Goal: Transaction & Acquisition: Download file/media

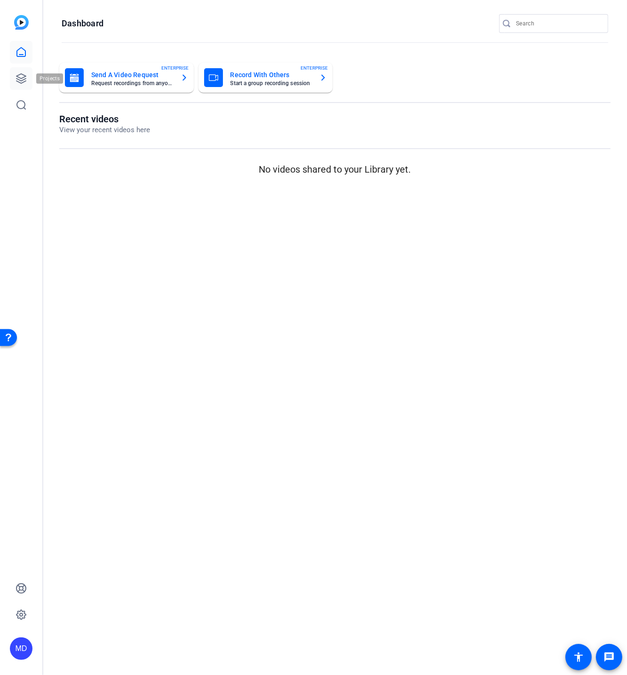
click at [21, 76] on icon at bounding box center [21, 78] width 11 height 11
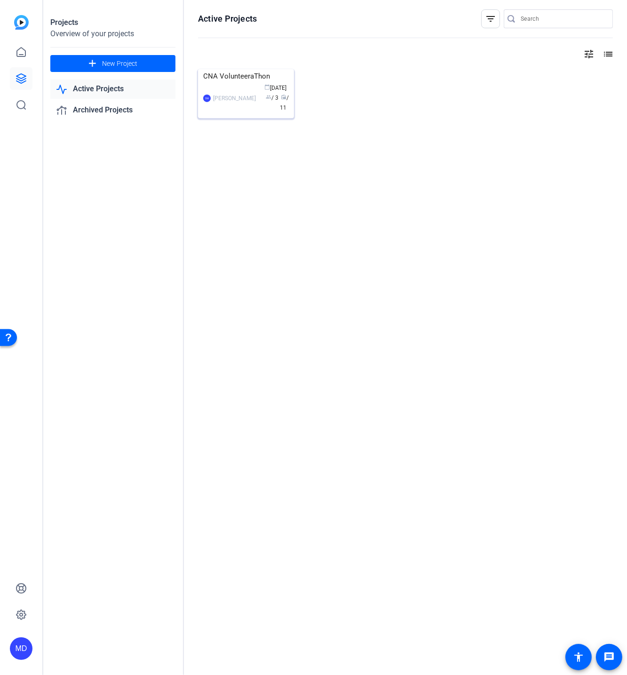
click at [244, 69] on img at bounding box center [246, 69] width 96 height 0
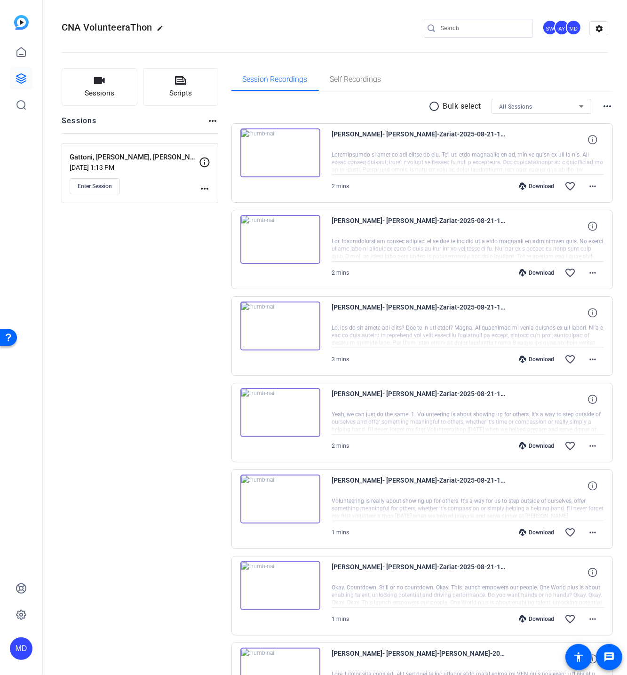
click at [430, 105] on mat-icon "radio_button_unchecked" at bounding box center [436, 106] width 14 height 11
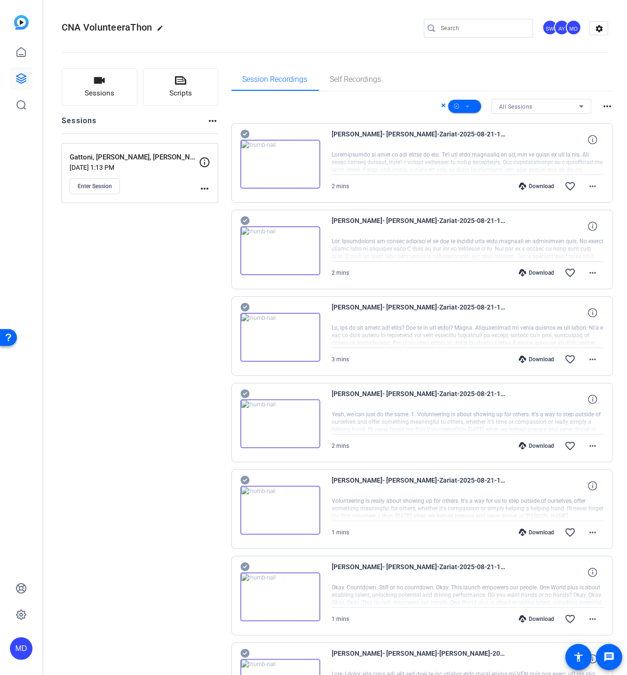
click at [243, 133] on icon at bounding box center [245, 134] width 9 height 9
click at [577, 102] on icon at bounding box center [581, 106] width 11 height 11
click at [530, 143] on span "Gattoni, [PERSON_NAME], [PERSON_NAME]" at bounding box center [537, 139] width 85 height 11
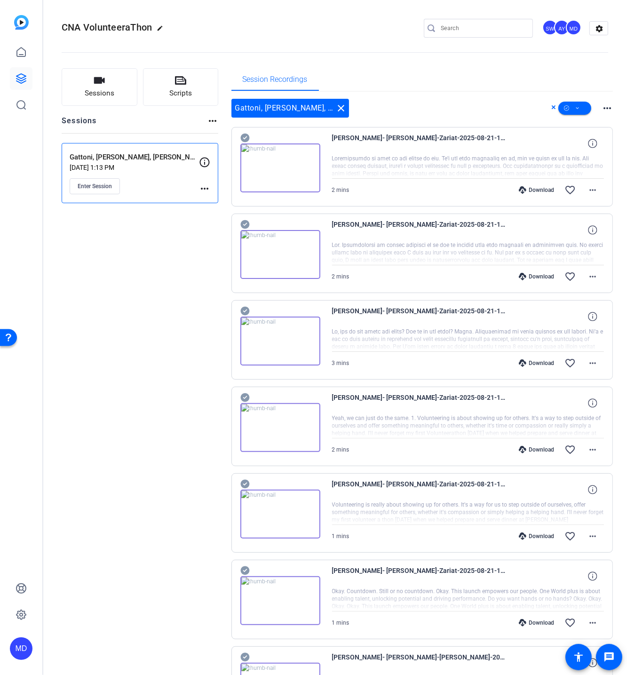
click at [247, 137] on icon at bounding box center [245, 138] width 9 height 9
click at [243, 143] on icon at bounding box center [245, 138] width 9 height 9
click at [248, 143] on icon at bounding box center [245, 138] width 9 height 9
click at [244, 143] on icon at bounding box center [245, 138] width 9 height 9
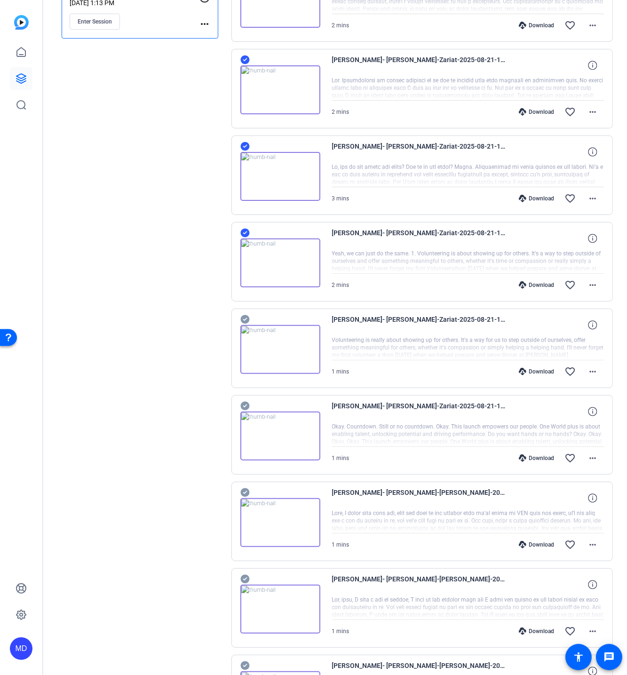
scroll to position [165, 0]
click at [242, 573] on icon at bounding box center [245, 578] width 9 height 11
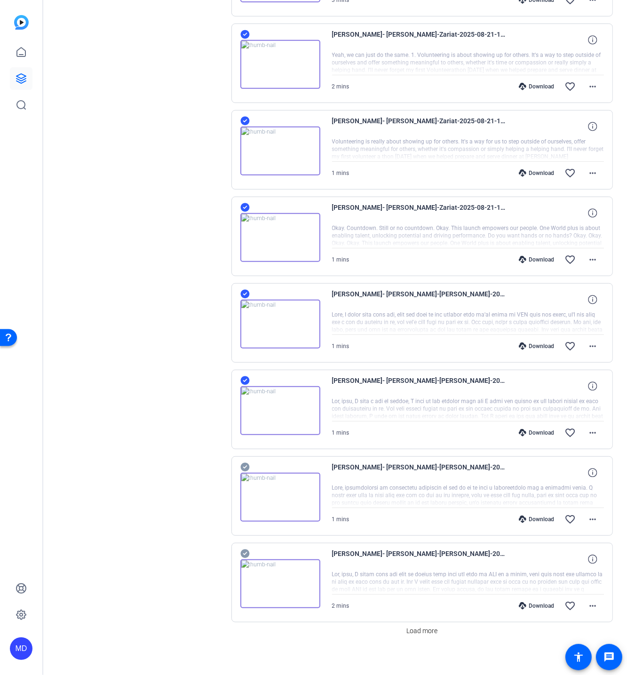
scroll to position [363, 0]
click at [245, 462] on icon at bounding box center [245, 467] width 9 height 11
click at [418, 629] on span "Load more" at bounding box center [422, 632] width 31 height 10
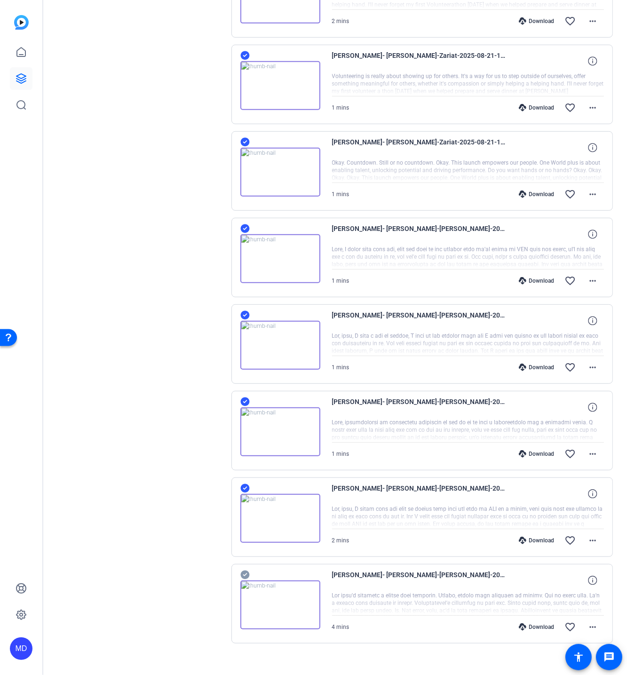
scroll to position [434, 0]
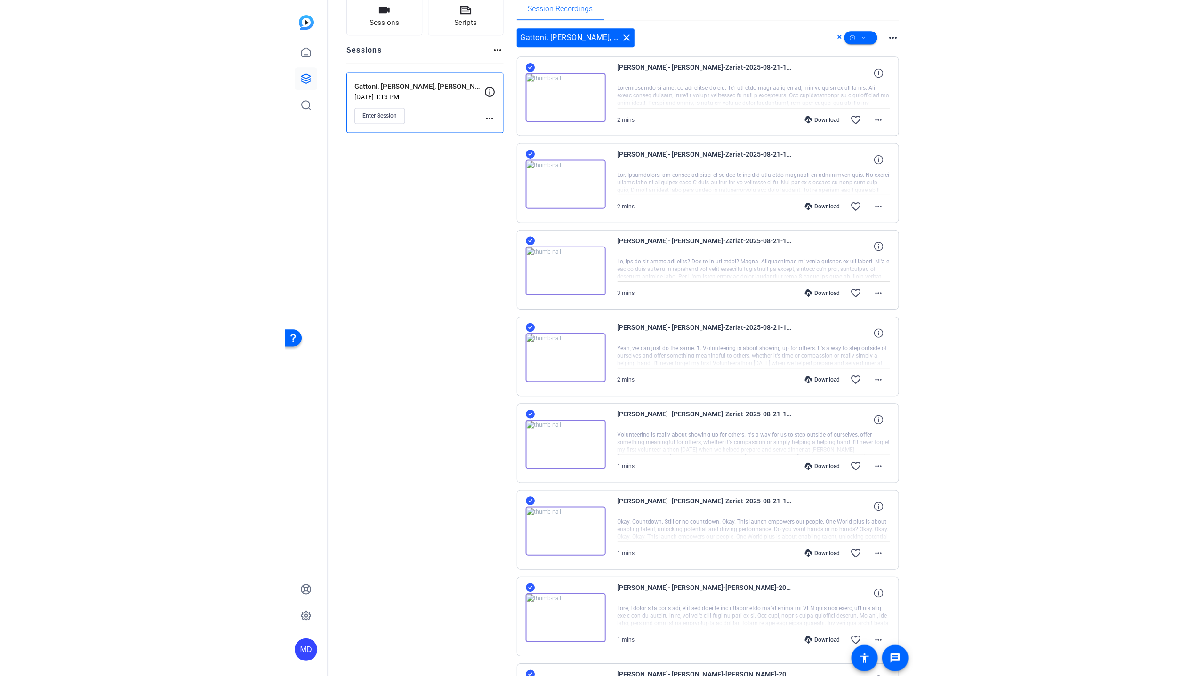
scroll to position [70, 0]
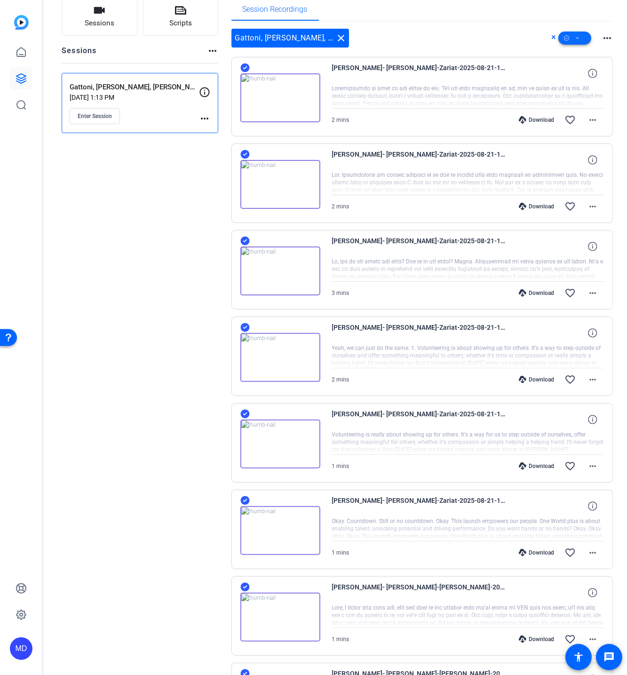
click at [578, 38] on span at bounding box center [575, 38] width 33 height 23
click at [573, 88] on span "Download MP4" at bounding box center [587, 87] width 50 height 11
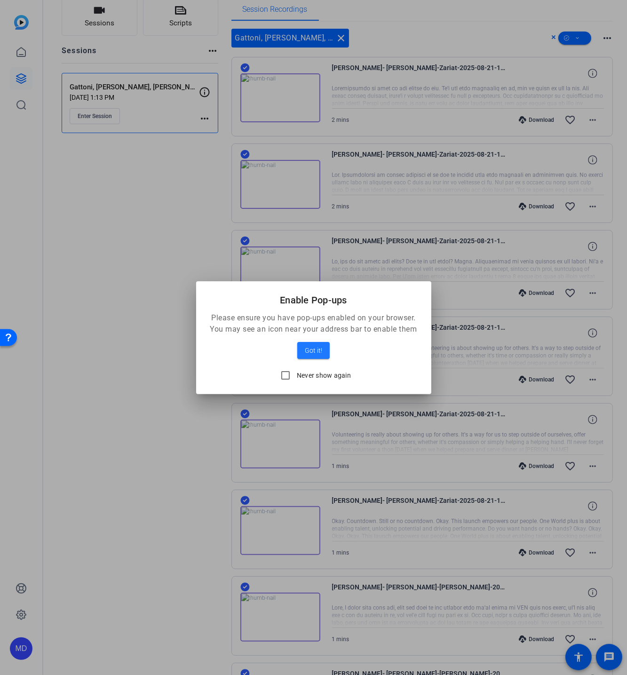
click at [190, 421] on div at bounding box center [313, 337] width 627 height 675
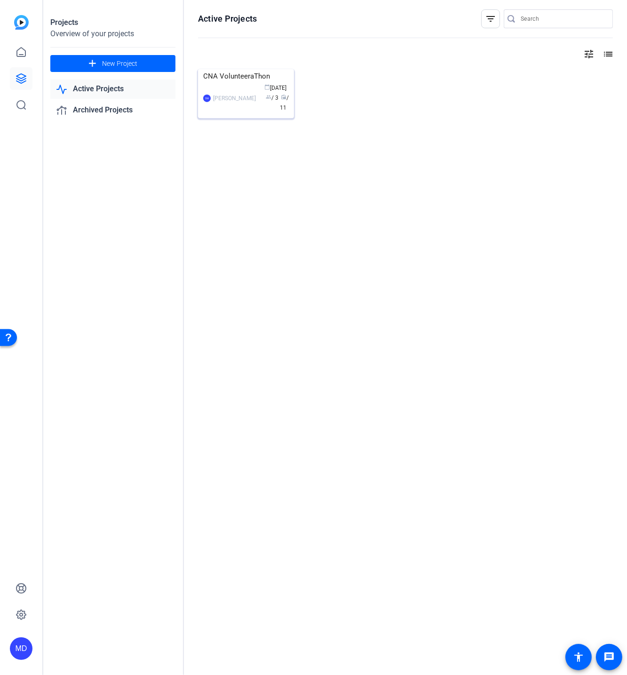
click at [245, 69] on img at bounding box center [246, 69] width 96 height 0
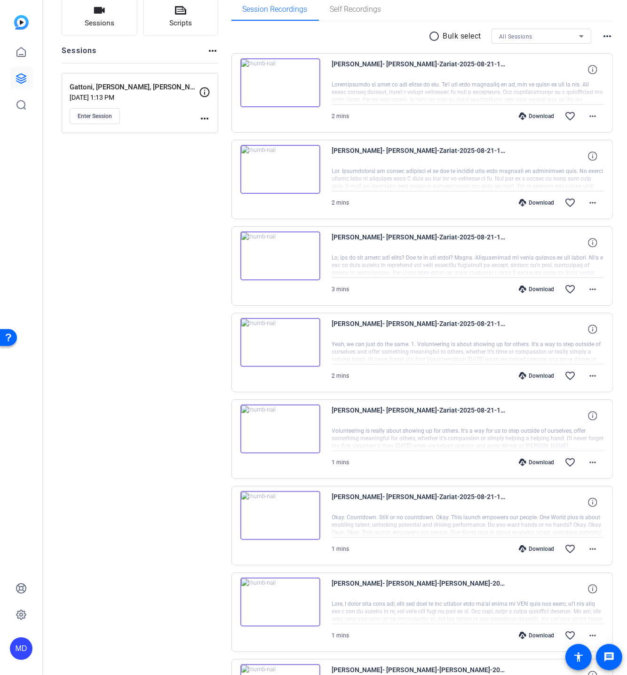
click at [603, 42] on mat-icon "more_horiz" at bounding box center [607, 36] width 11 height 11
click at [603, 105] on div at bounding box center [313, 337] width 627 height 675
click at [583, 128] on span at bounding box center [593, 116] width 23 height 23
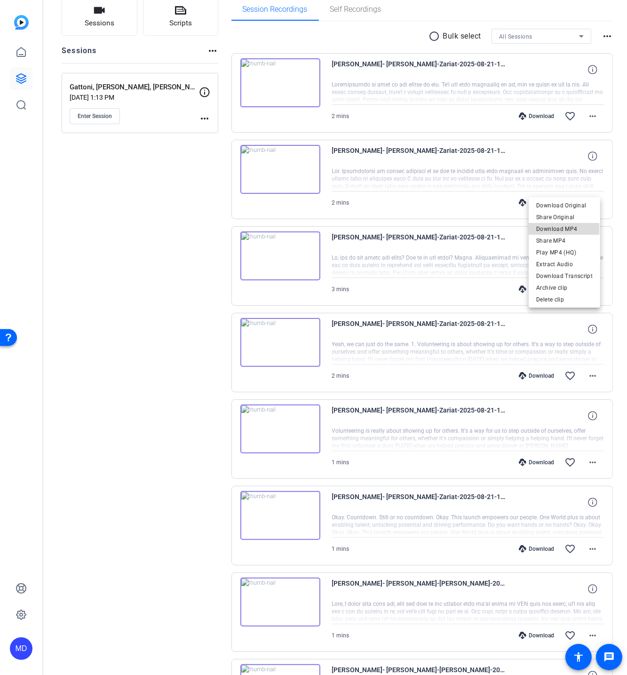
click at [544, 230] on span "Download MP4" at bounding box center [565, 228] width 56 height 11
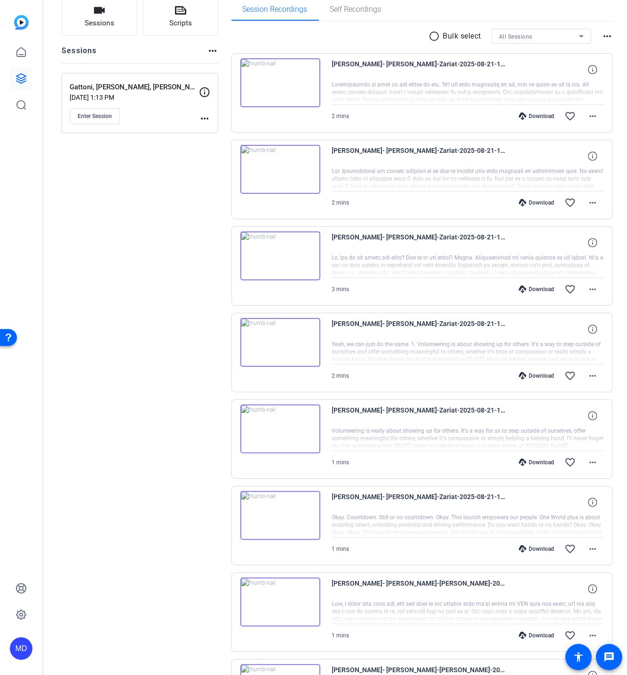
click at [429, 42] on mat-icon "radio_button_unchecked" at bounding box center [436, 36] width 14 height 11
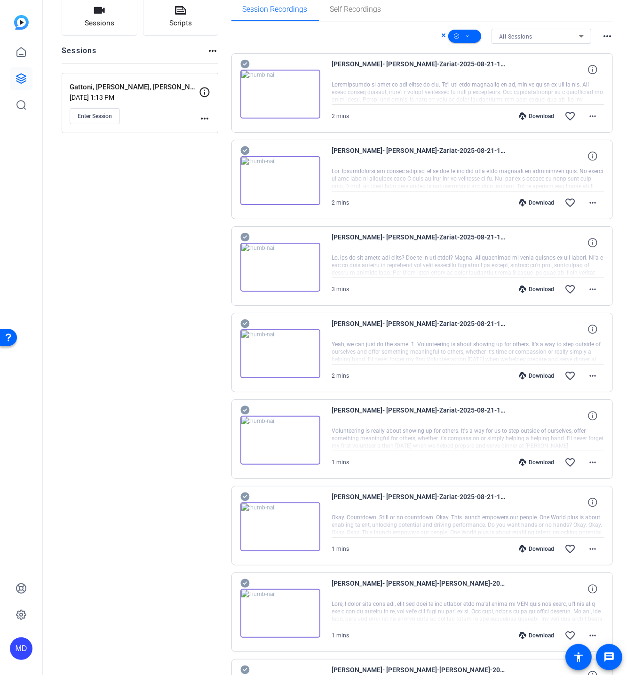
click at [576, 42] on icon at bounding box center [581, 36] width 11 height 11
click at [529, 137] on span "Gattoni, [PERSON_NAME], [PERSON_NAME]" at bounding box center [537, 139] width 85 height 11
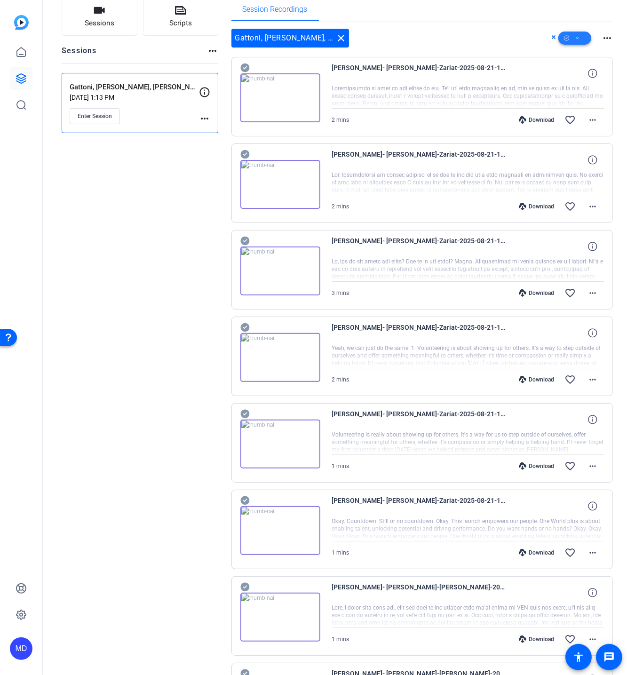
click at [578, 49] on span at bounding box center [575, 38] width 33 height 23
click at [569, 124] on span "Select All" at bounding box center [587, 122] width 50 height 11
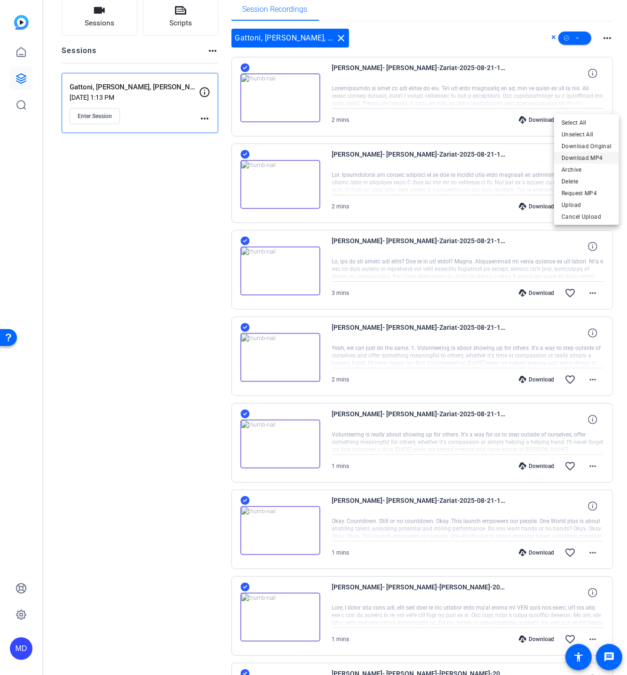
click at [574, 155] on span "Download MP4" at bounding box center [587, 158] width 50 height 11
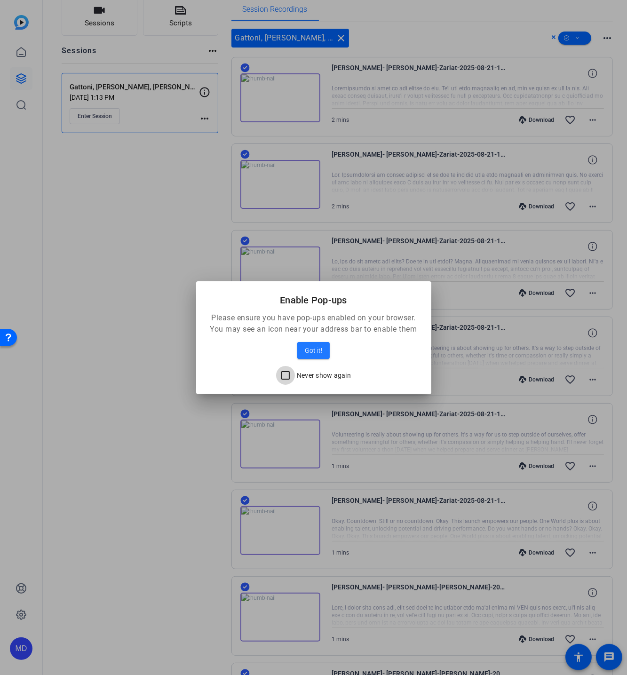
click at [284, 378] on input "Never show again" at bounding box center [285, 375] width 19 height 19
checkbox input "true"
click at [316, 350] on span "Got it!" at bounding box center [313, 350] width 17 height 11
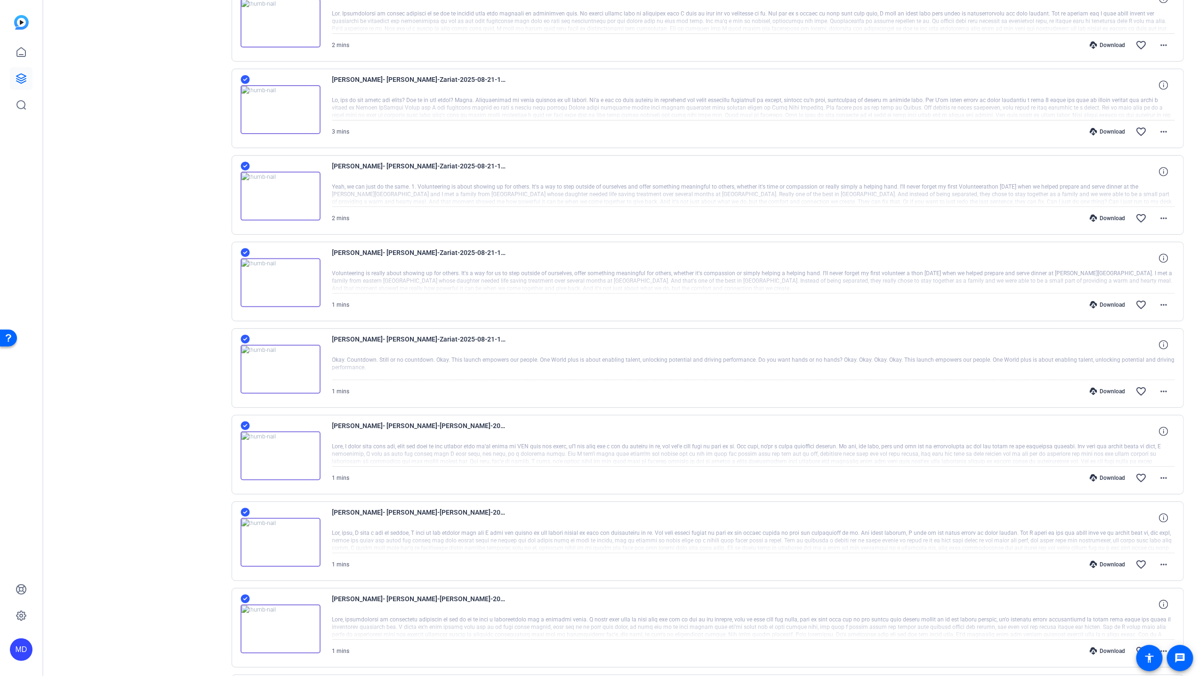
scroll to position [365, 0]
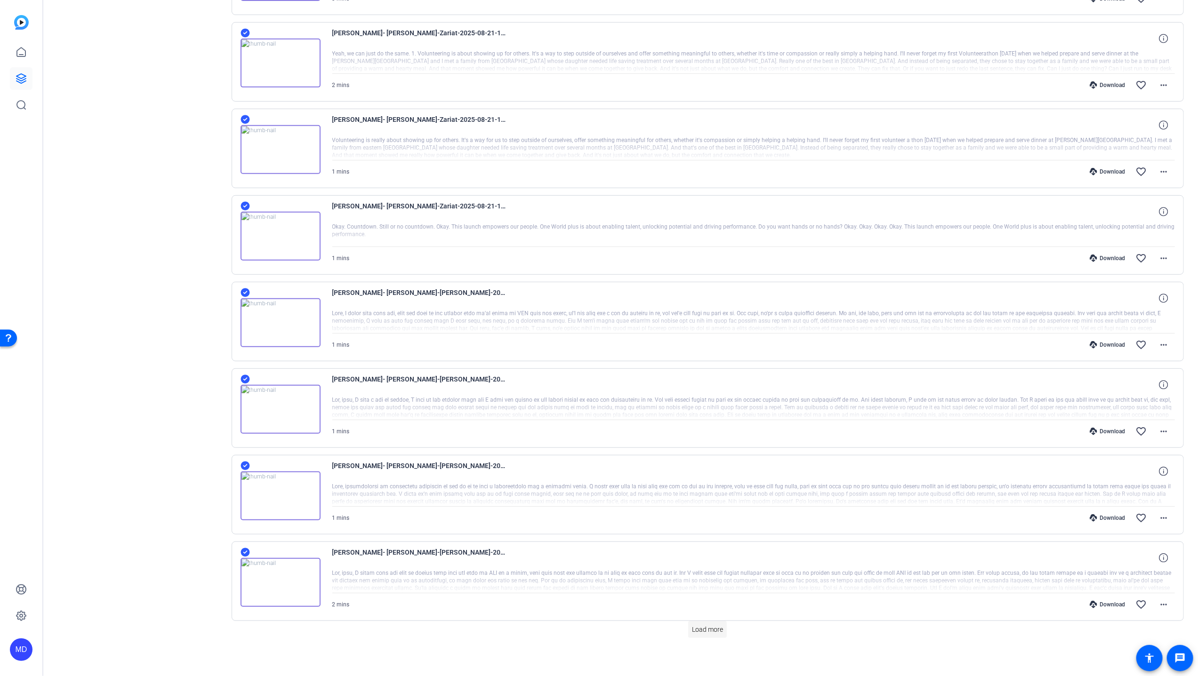
click at [627, 625] on span "Load more" at bounding box center [707, 630] width 31 height 10
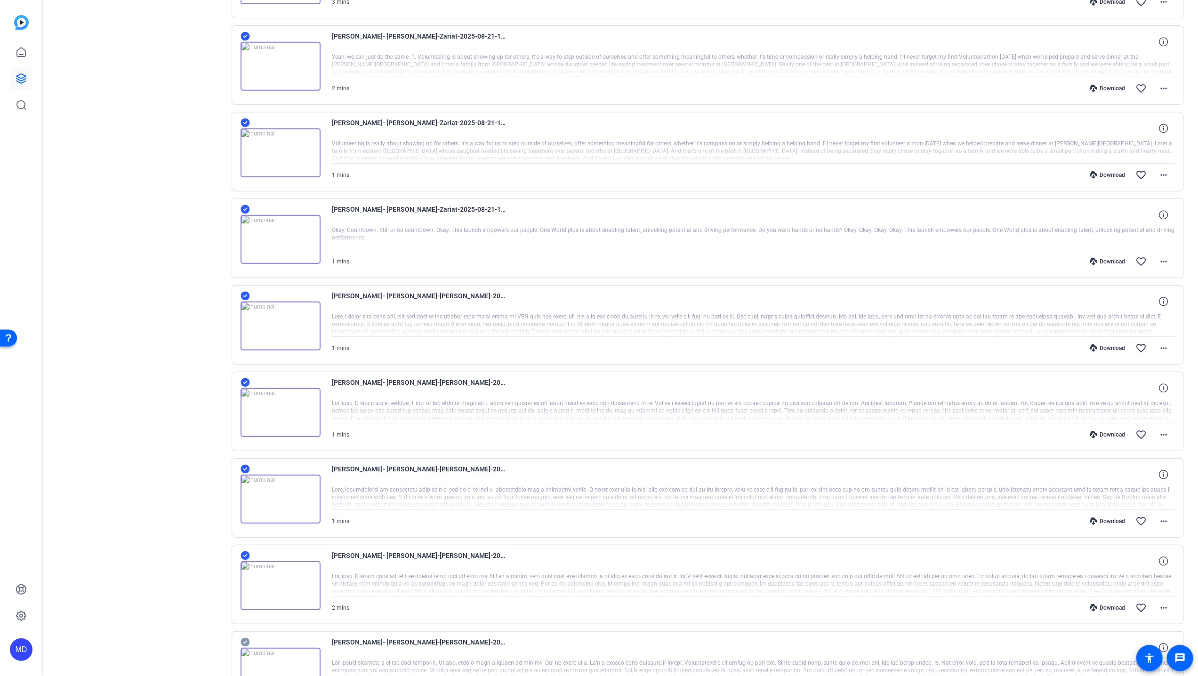
scroll to position [434, 0]
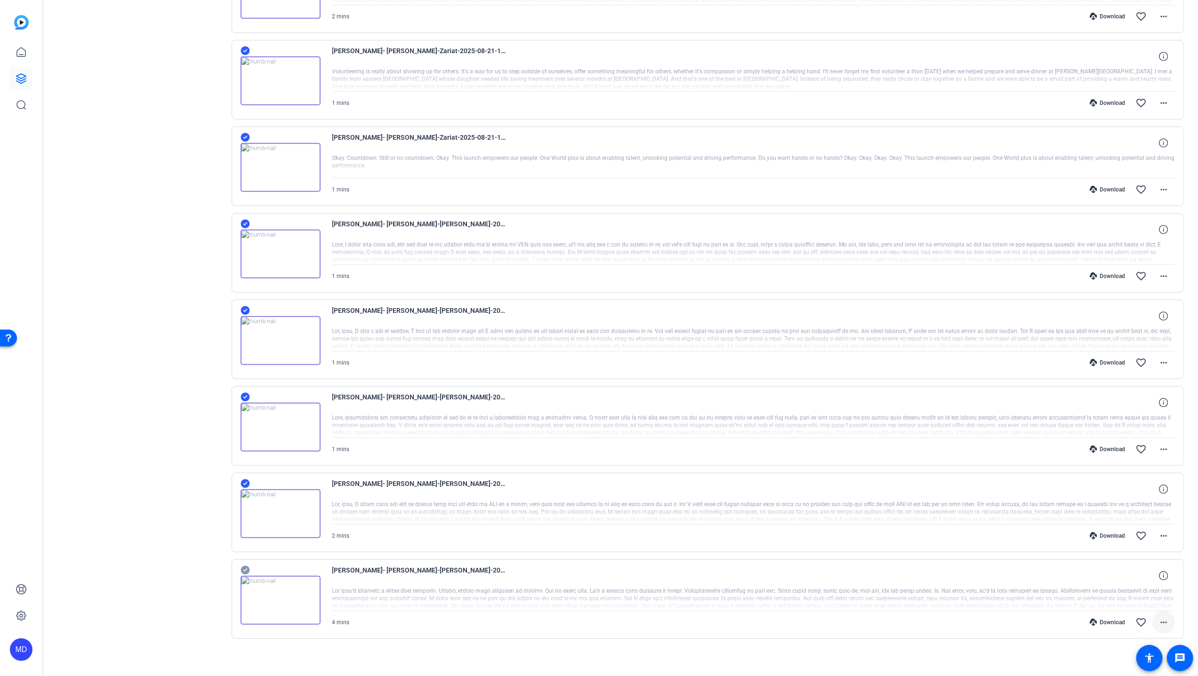
click at [627, 617] on mat-icon "more_horiz" at bounding box center [1163, 622] width 11 height 11
click at [627, 527] on span "Download MP4" at bounding box center [1135, 527] width 56 height 11
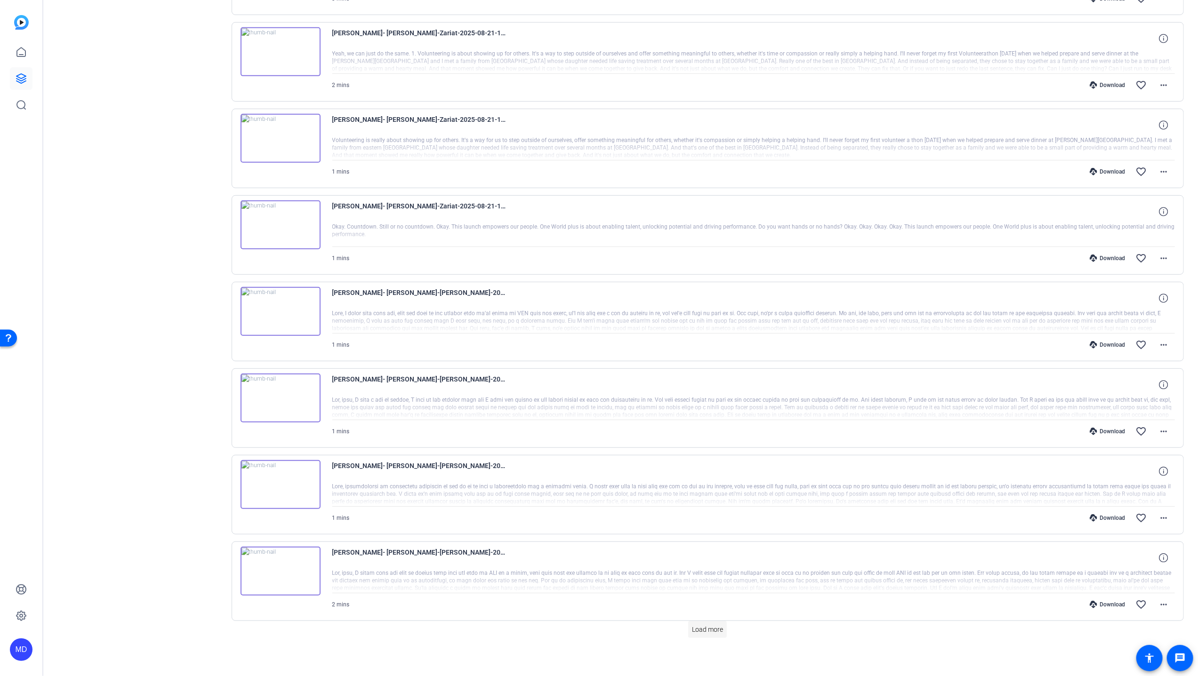
click at [707, 628] on span "Load more" at bounding box center [707, 630] width 31 height 10
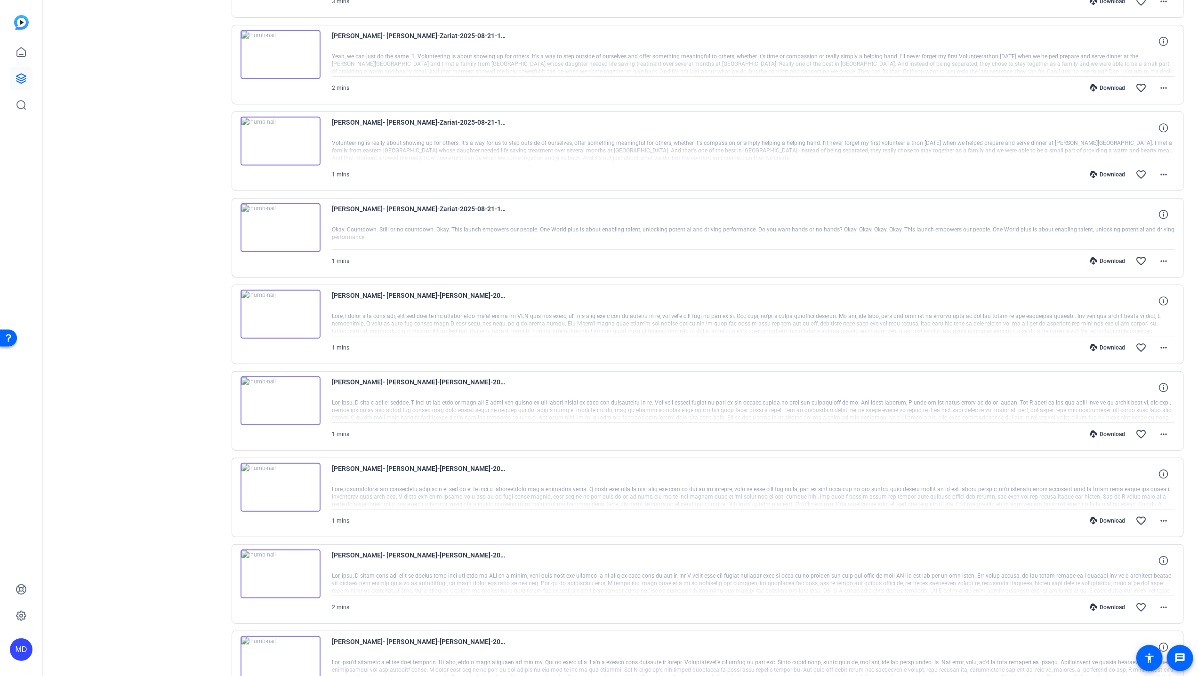
scroll to position [430, 0]
